Goal: Navigation & Orientation: Find specific page/section

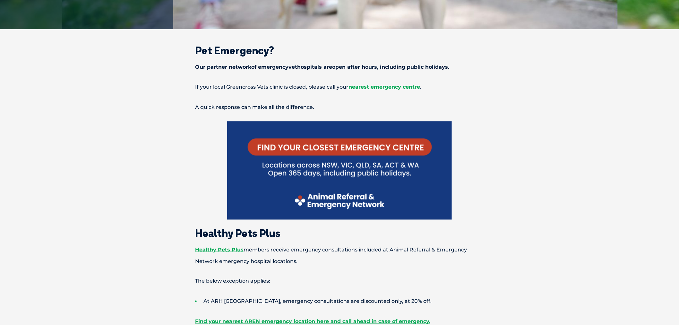
scroll to position [249, 0]
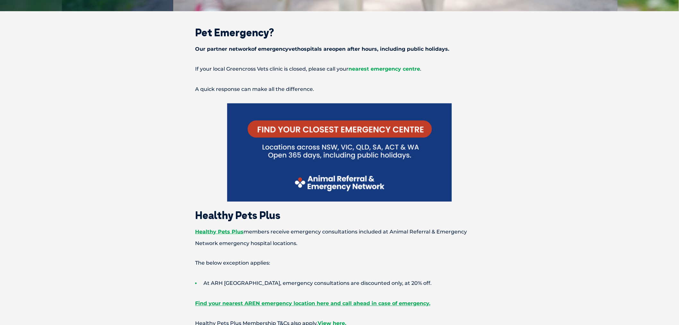
click at [388, 68] on span "nearest emergency centre" at bounding box center [384, 69] width 72 height 6
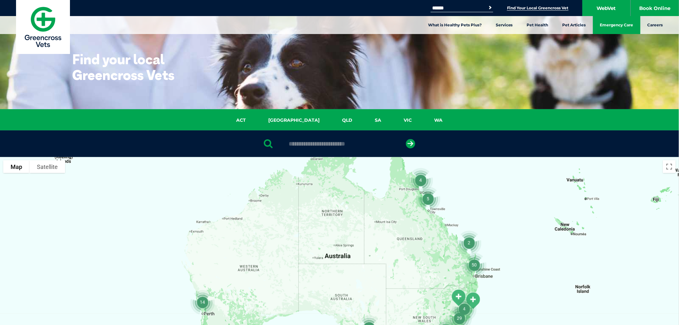
click at [613, 26] on link "Emergency Care" at bounding box center [616, 25] width 47 height 18
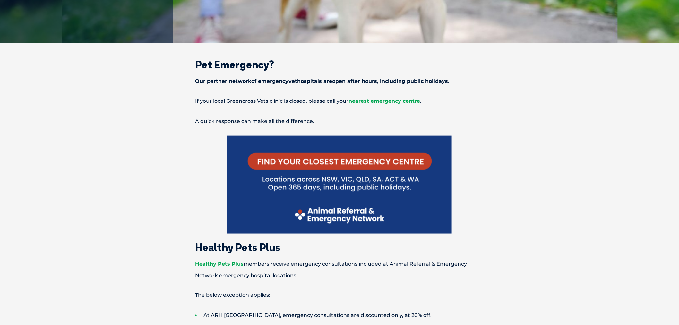
scroll to position [356, 0]
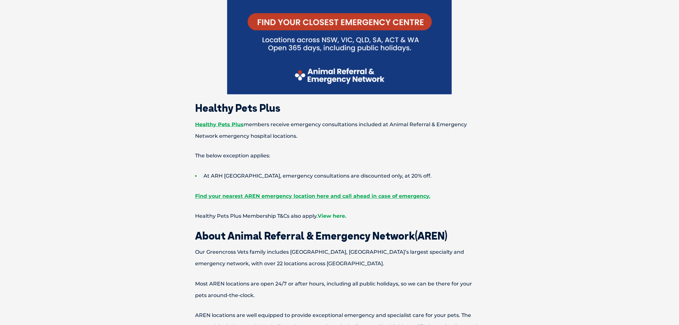
click at [330, 215] on link "View here." at bounding box center [332, 216] width 29 height 6
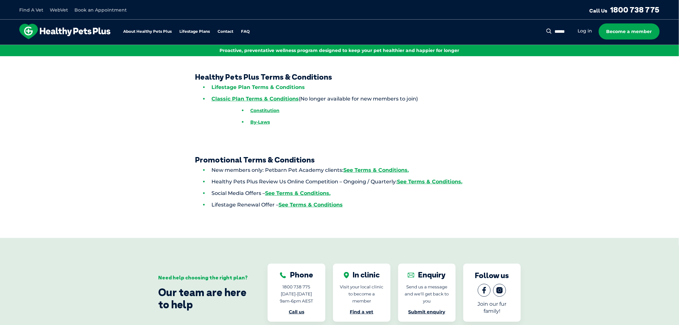
click at [252, 89] on link "Lifestage Plan Terms & Conditions" at bounding box center [257, 87] width 93 height 6
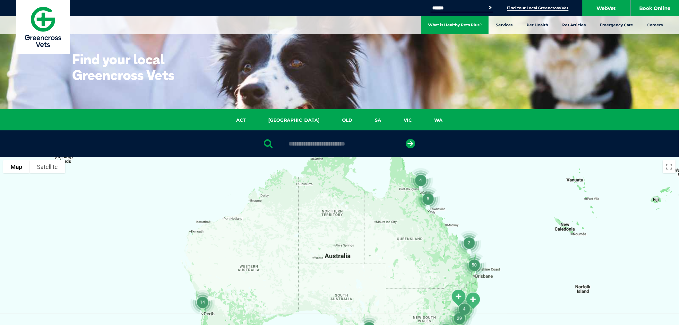
click at [452, 24] on link "What is Healthy Pets Plus?" at bounding box center [455, 25] width 68 height 18
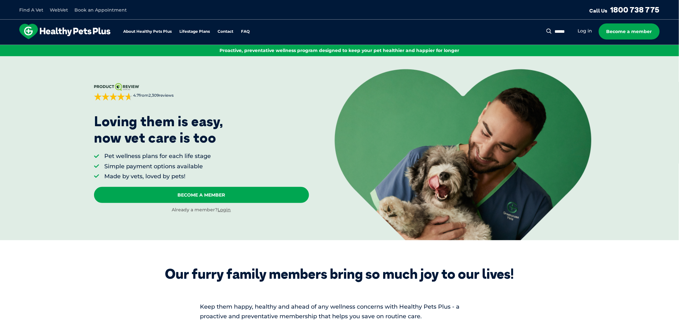
click at [25, 8] on link "Find A Vet" at bounding box center [31, 10] width 24 height 6
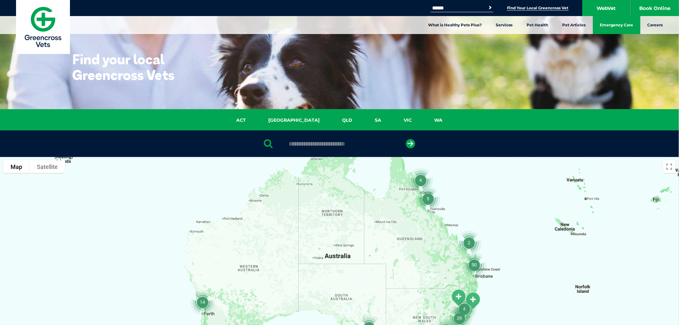
click at [611, 25] on link "Emergency Care" at bounding box center [616, 25] width 47 height 18
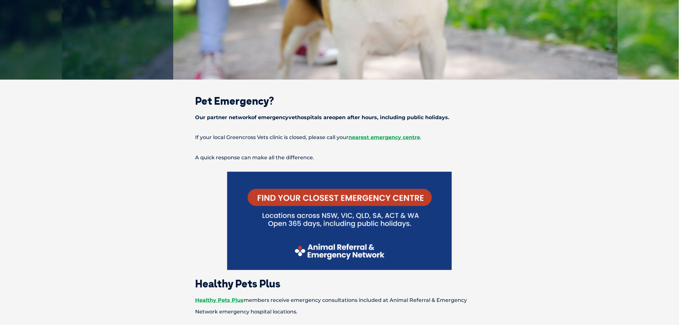
scroll to position [178, 0]
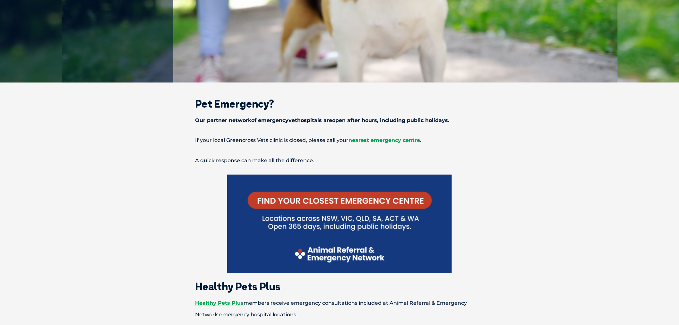
click at [378, 141] on span "nearest emergency centre" at bounding box center [384, 140] width 72 height 6
